Goal: Information Seeking & Learning: Learn about a topic

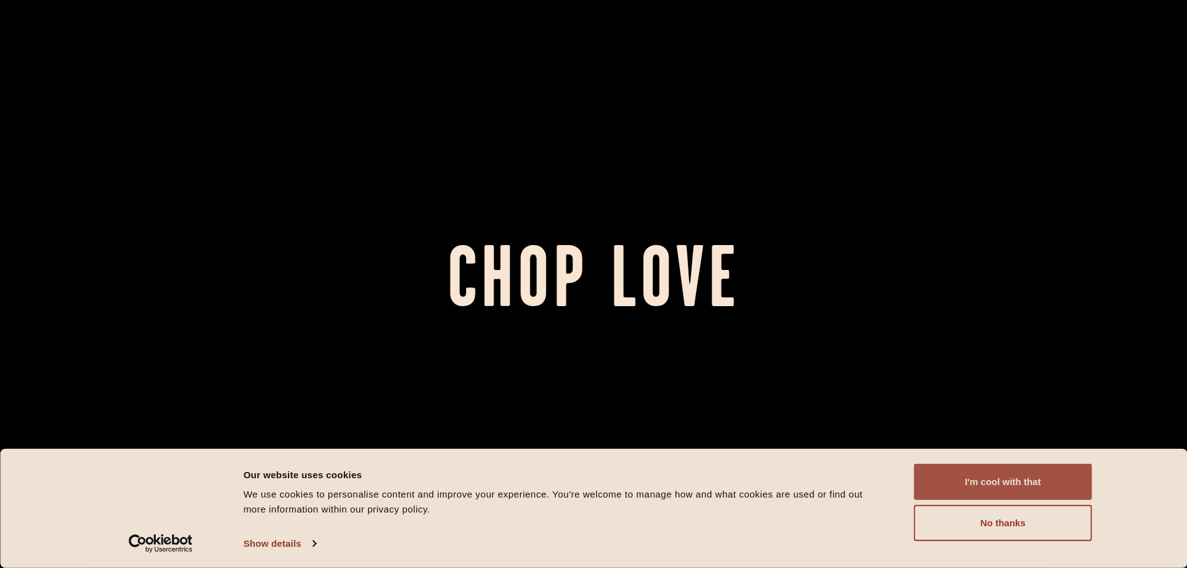
click at [1044, 478] on button "I'm cool with that" at bounding box center [1003, 482] width 178 height 36
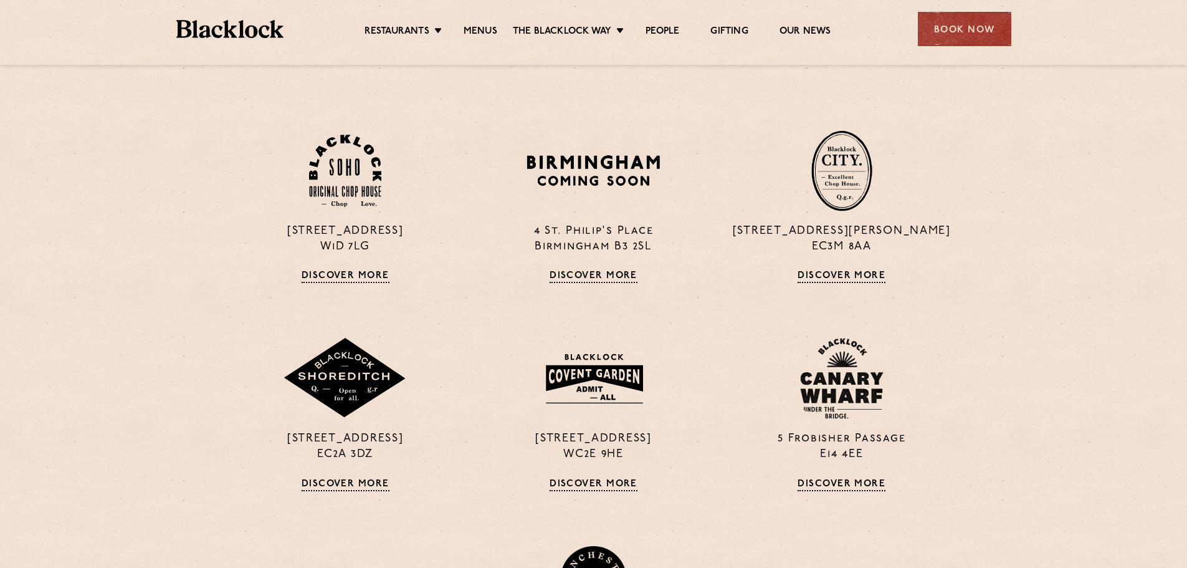
scroll to position [935, 0]
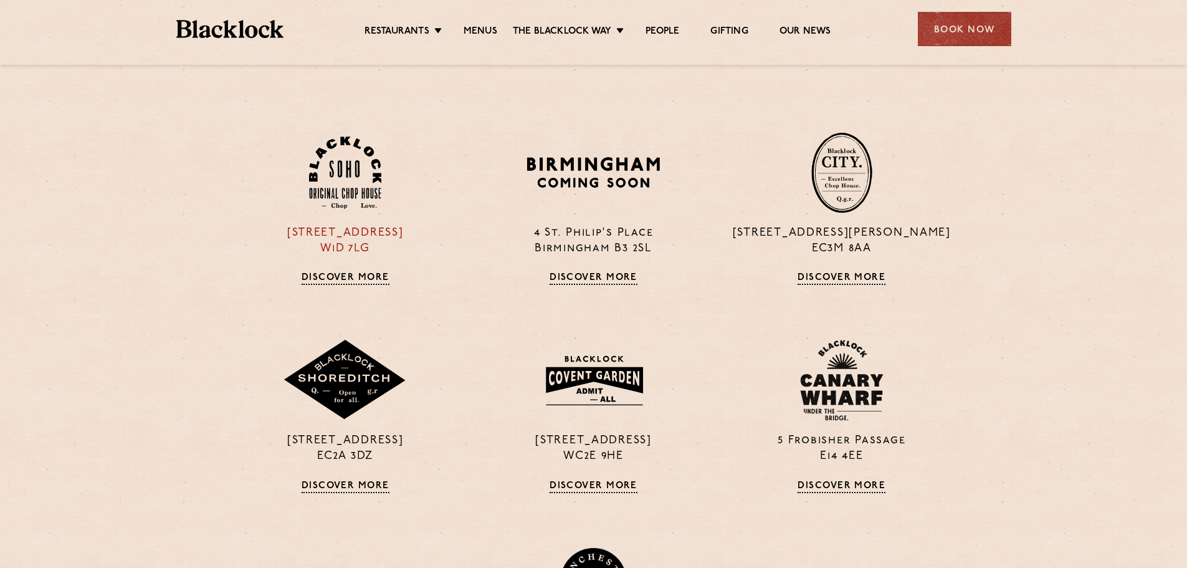
click at [348, 189] on img at bounding box center [345, 173] width 72 height 73
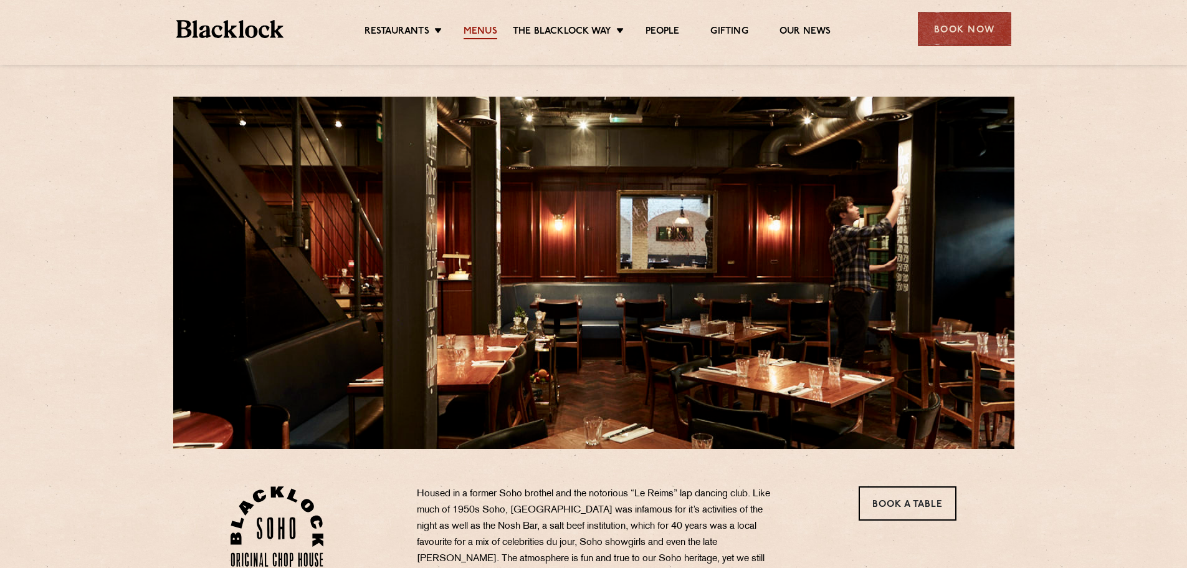
click at [476, 29] on link "Menus" at bounding box center [481, 33] width 34 height 14
